Goal: Information Seeking & Learning: Learn about a topic

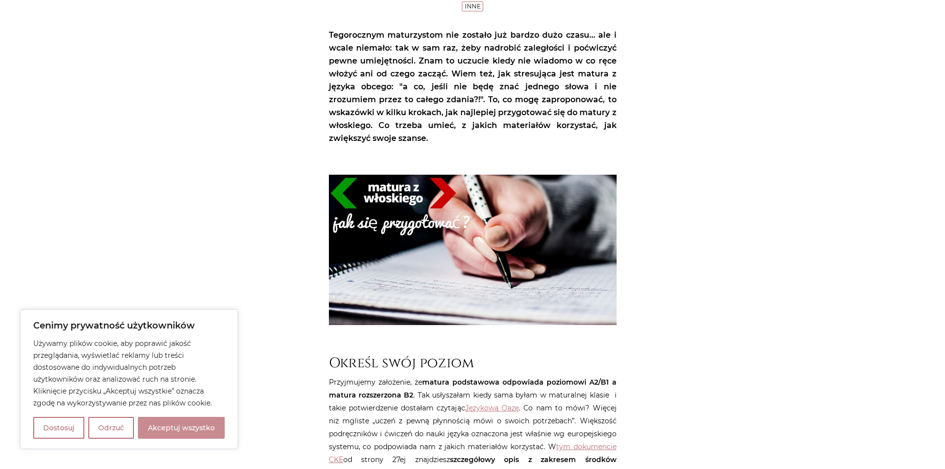
click at [200, 431] on button "Akceptuj wszystko" at bounding box center [181, 428] width 87 height 22
checkbox input "true"
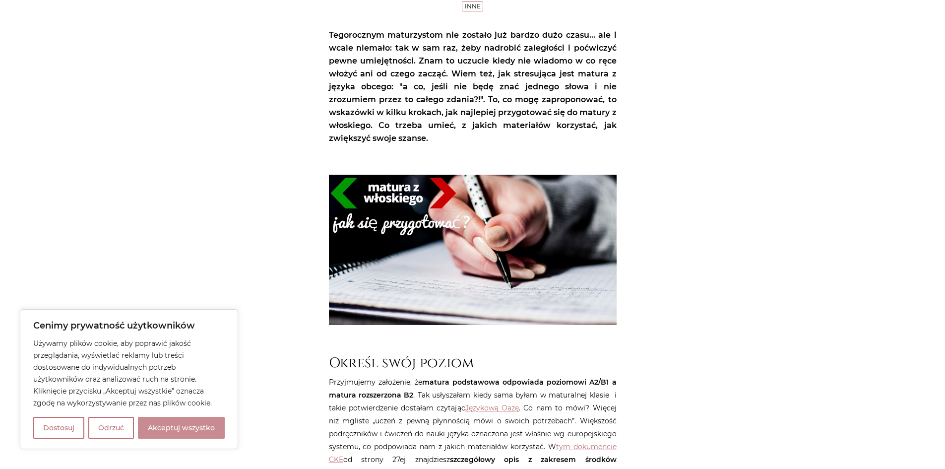
checkbox input "true"
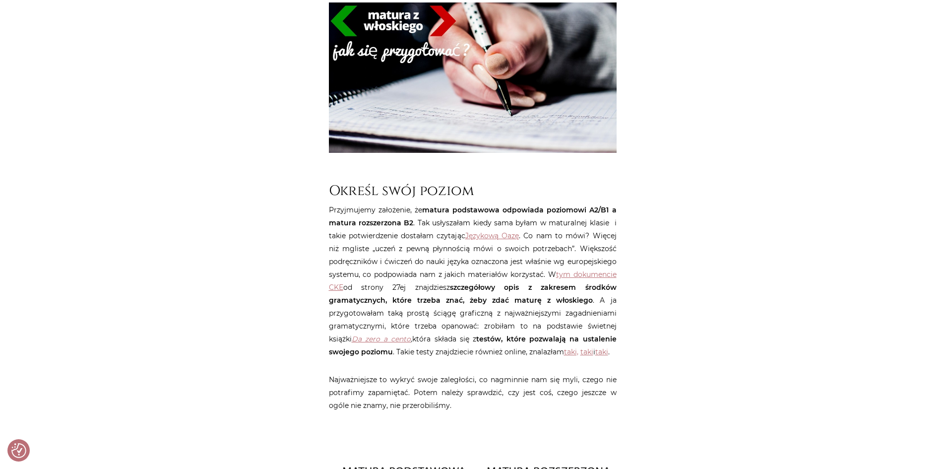
scroll to position [446, 0]
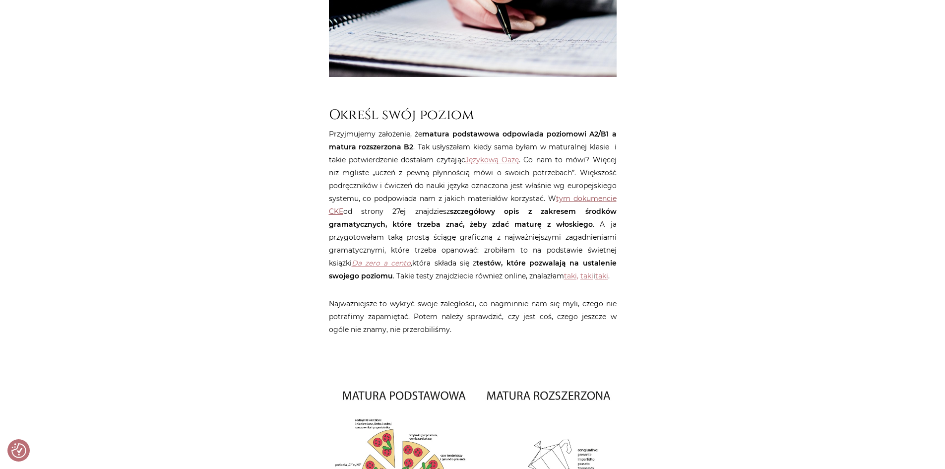
click at [606, 197] on link "tym dokumencie CKE" at bounding box center [473, 205] width 288 height 22
